Goal: Information Seeking & Learning: Learn about a topic

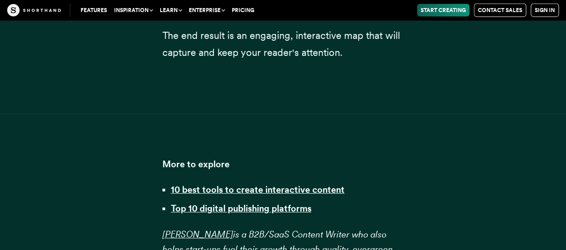
scroll to position [18625, 0]
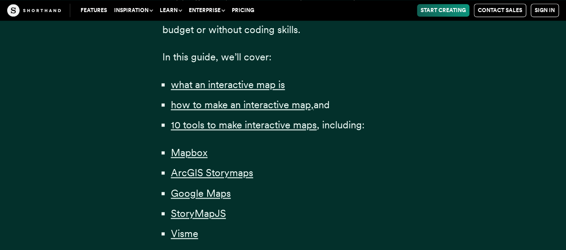
scroll to position [581, 0]
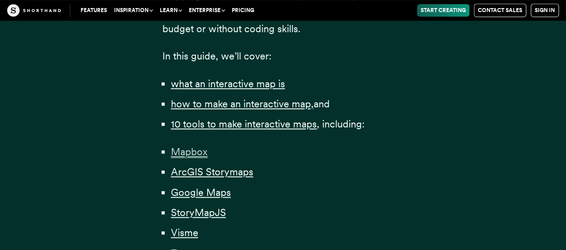
click at [183, 154] on span "Mapbox" at bounding box center [189, 152] width 37 height 12
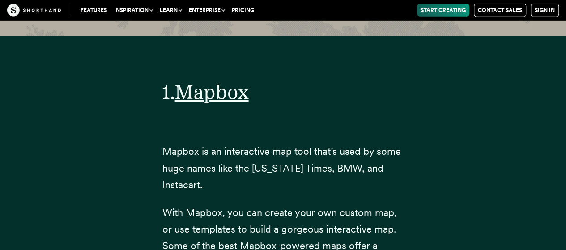
scroll to position [3169, 0]
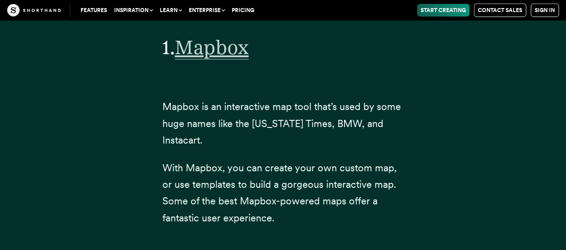
click at [211, 35] on span "Mapbox" at bounding box center [212, 47] width 74 height 24
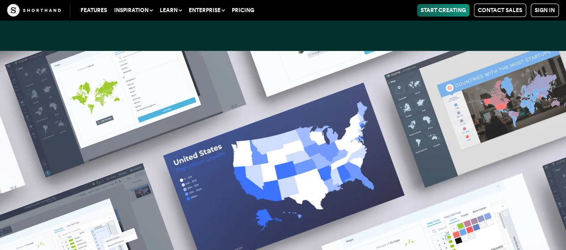
scroll to position [10100, 0]
